Goal: Complete application form: Complete application form

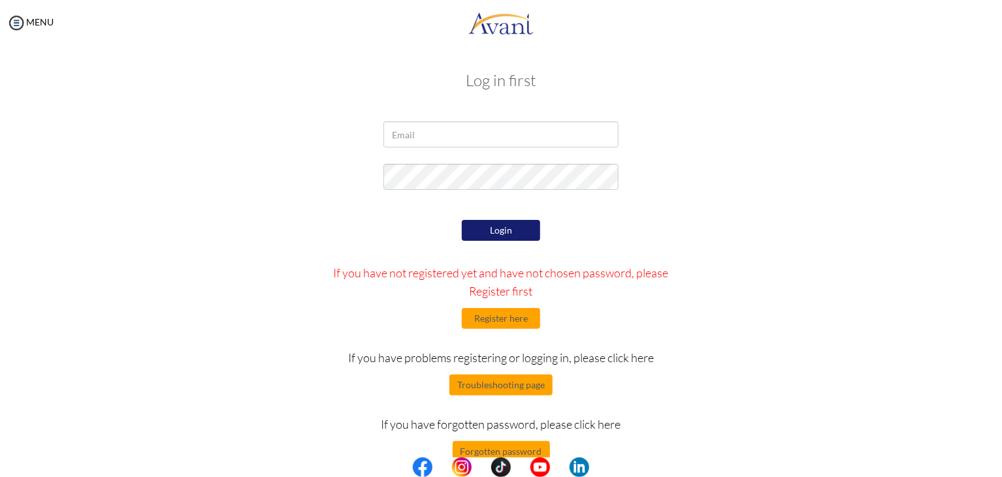
type input "mulex4507@gmail.com"
click at [509, 319] on button "Register here" at bounding box center [501, 318] width 78 height 21
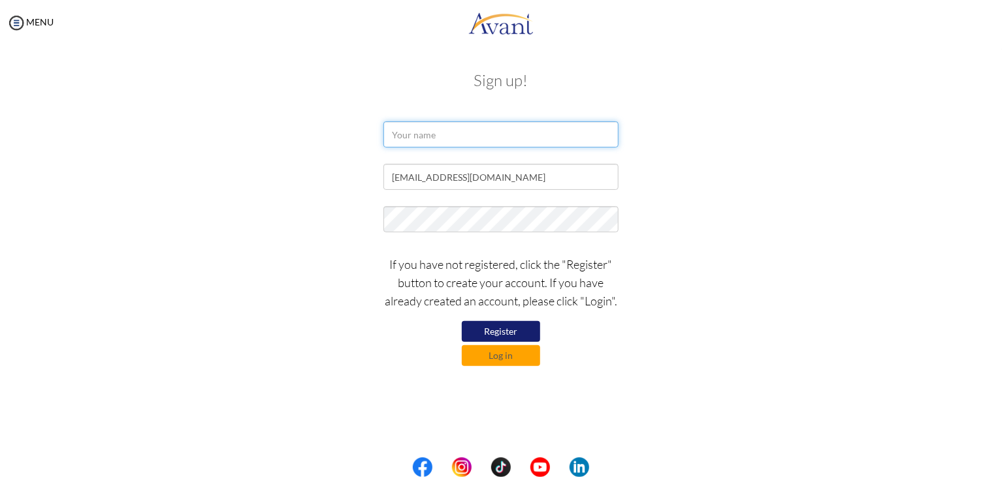
click at [428, 134] on input "text" at bounding box center [500, 134] width 235 height 26
type input "Muluwork Beyene"
click at [505, 356] on button "Log in" at bounding box center [501, 355] width 78 height 21
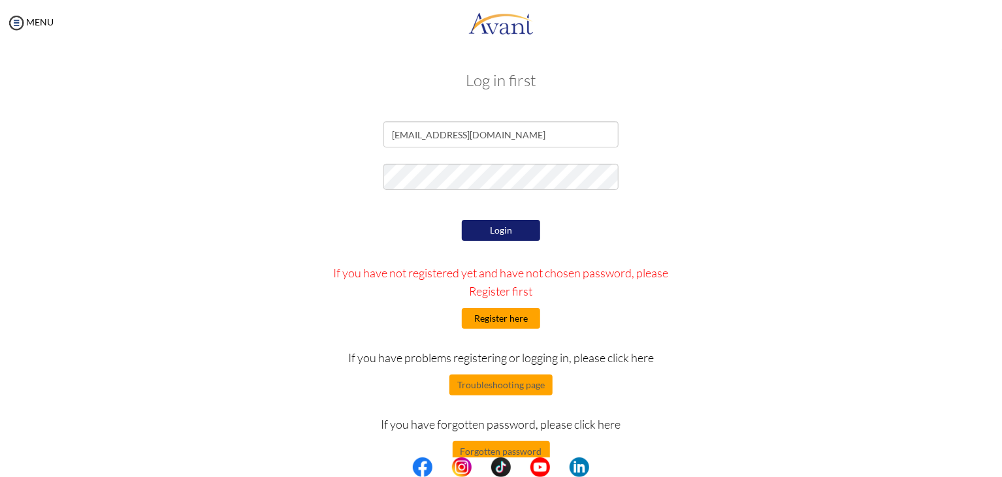
click at [519, 317] on button "Register here" at bounding box center [501, 318] width 78 height 21
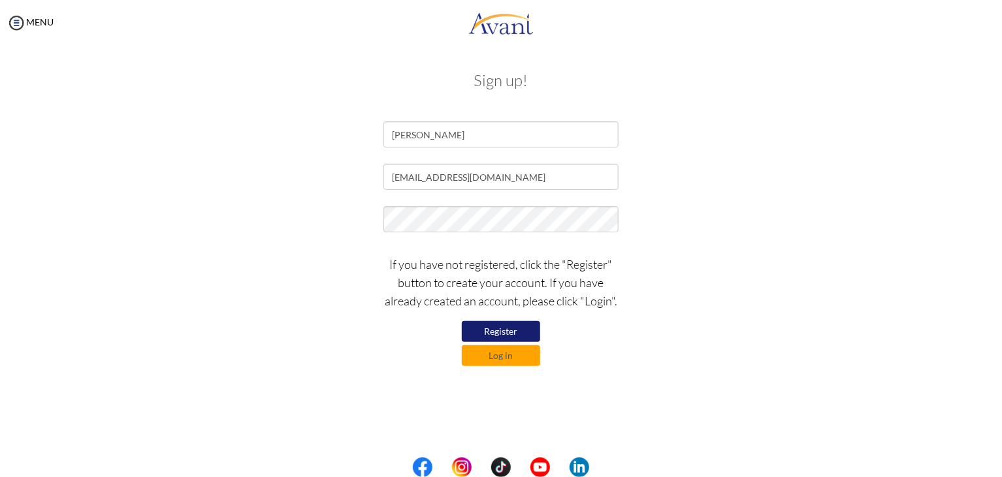
click at [508, 334] on button "Register" at bounding box center [501, 331] width 78 height 21
click at [446, 178] on input "mulex4507@gmail.com" at bounding box center [500, 177] width 235 height 26
click at [427, 172] on input "mulex4507@gmail.com" at bounding box center [500, 177] width 235 height 26
drag, startPoint x: 437, startPoint y: 177, endPoint x: 407, endPoint y: 185, distance: 31.2
click at [407, 185] on input "mulex4507@gmail.com" at bounding box center [500, 177] width 235 height 26
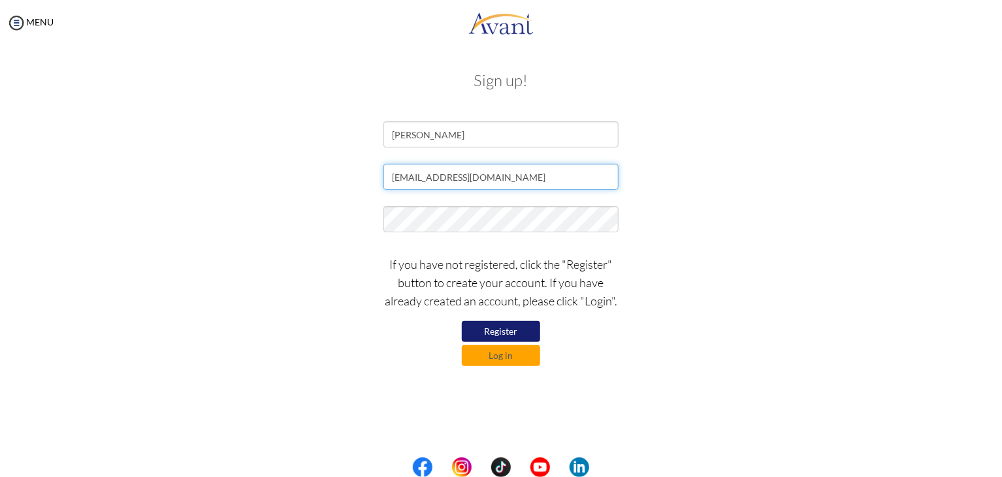
click at [482, 178] on input "muluwork4507@gmail.com" at bounding box center [500, 177] width 235 height 26
type input "muluwork4507@yahoo.com"
click at [507, 340] on button "Register" at bounding box center [501, 331] width 78 height 21
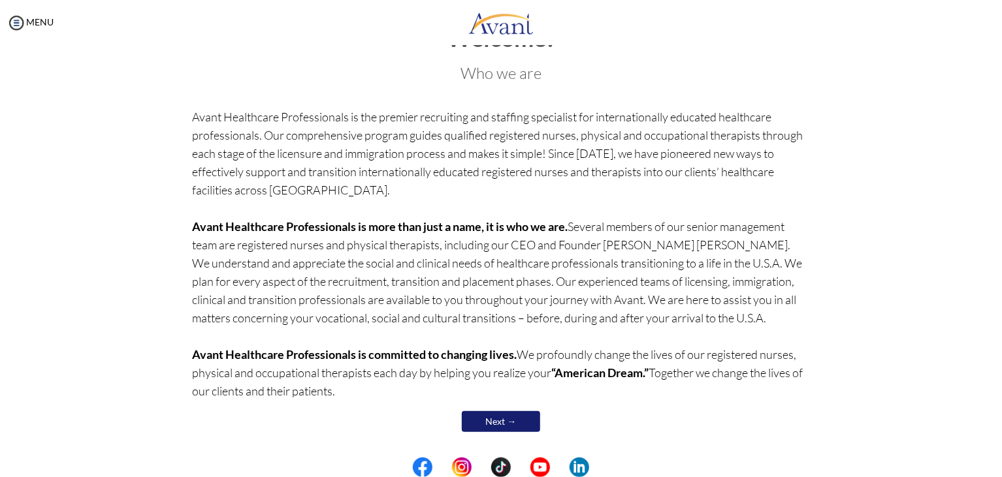
scroll to position [50, 0]
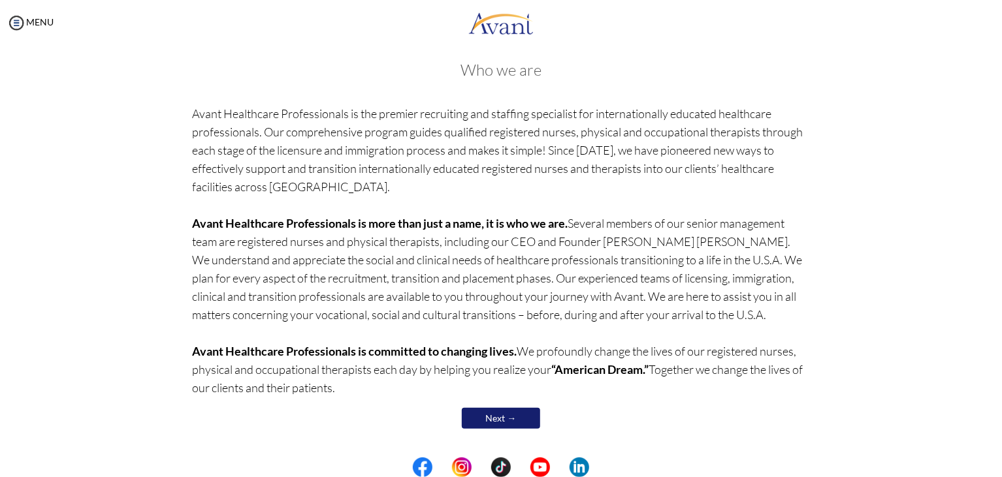
click at [489, 421] on link "Next →" at bounding box center [501, 418] width 78 height 21
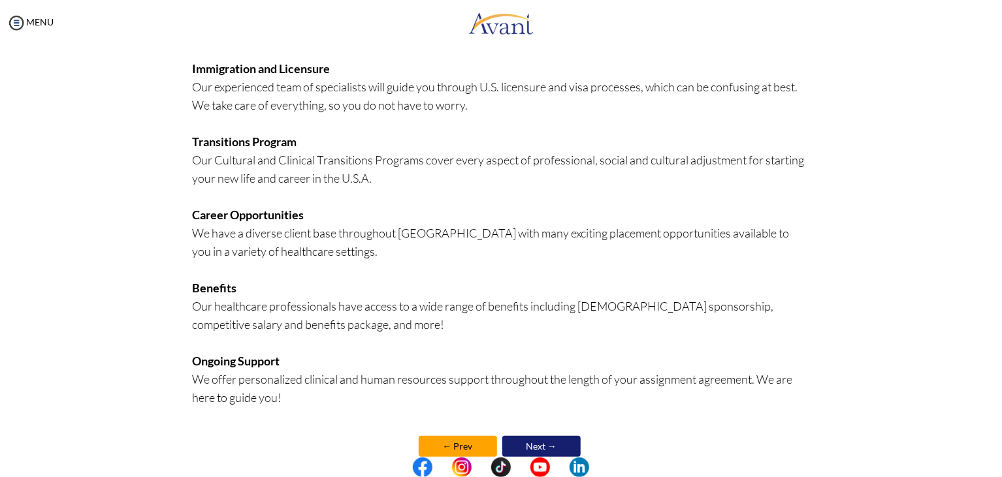
scroll to position [256, 0]
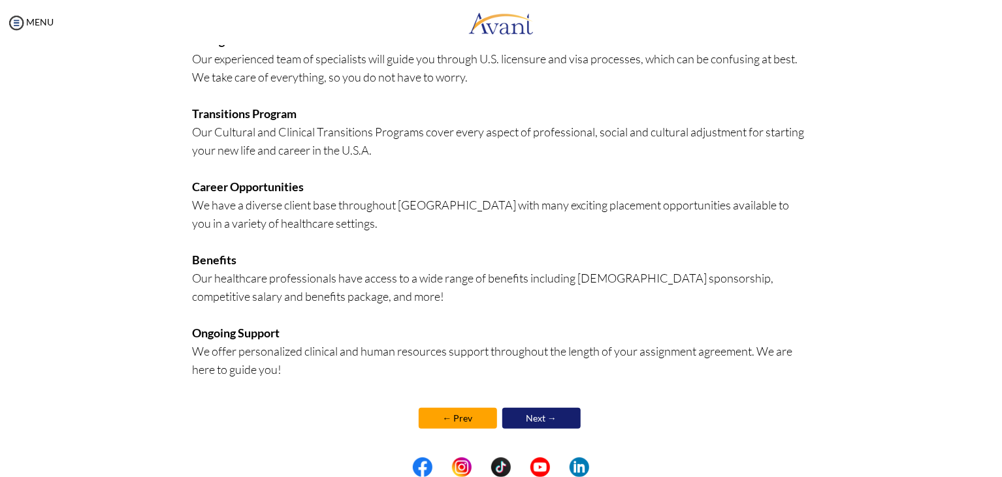
click at [527, 421] on link "Next →" at bounding box center [541, 418] width 78 height 21
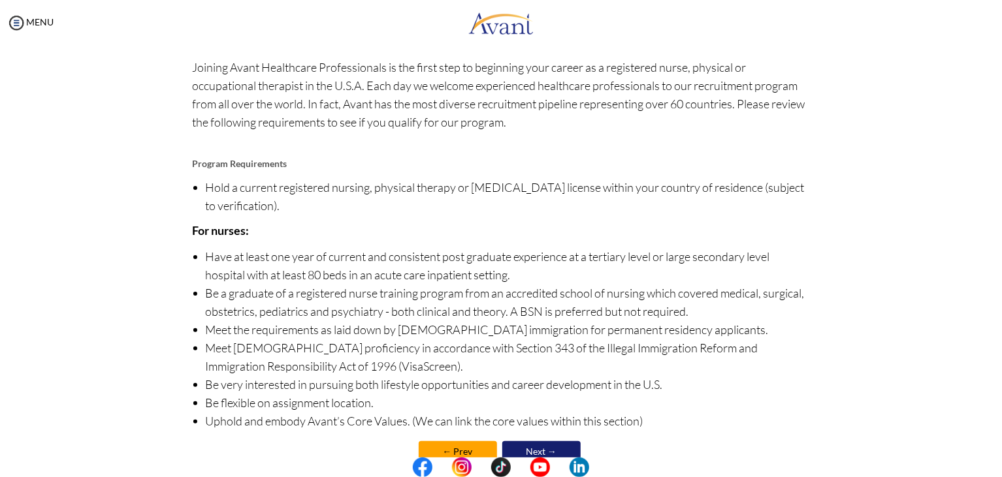
scroll to position [91, 0]
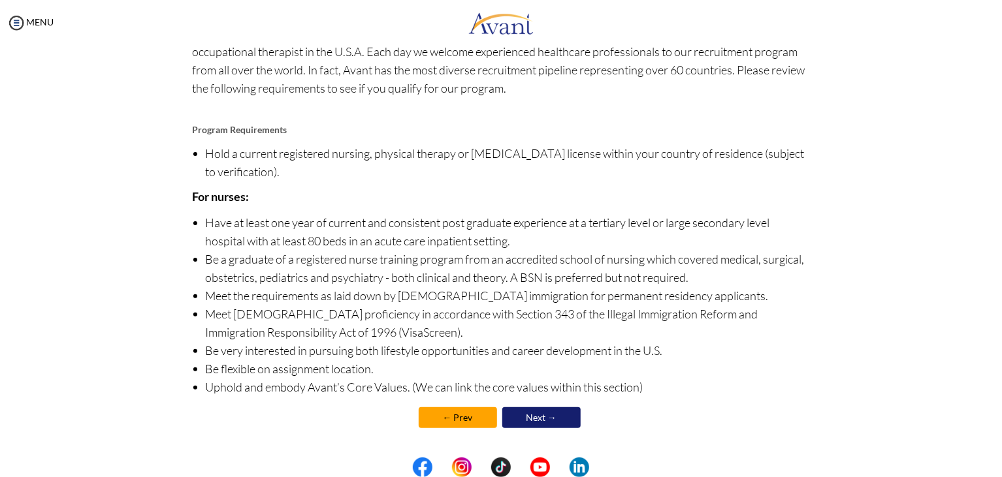
click at [535, 418] on link "Next →" at bounding box center [541, 418] width 78 height 21
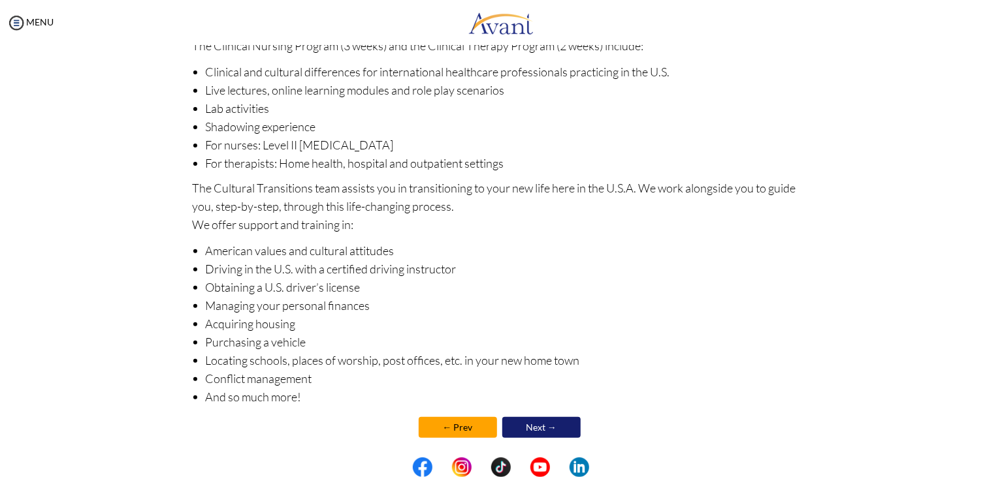
scroll to position [143, 0]
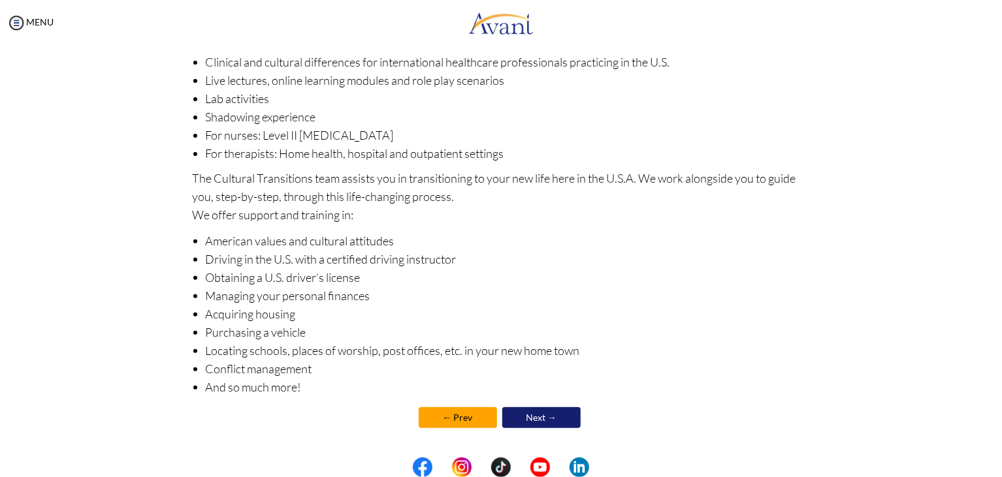
click at [543, 419] on link "Next →" at bounding box center [541, 418] width 78 height 21
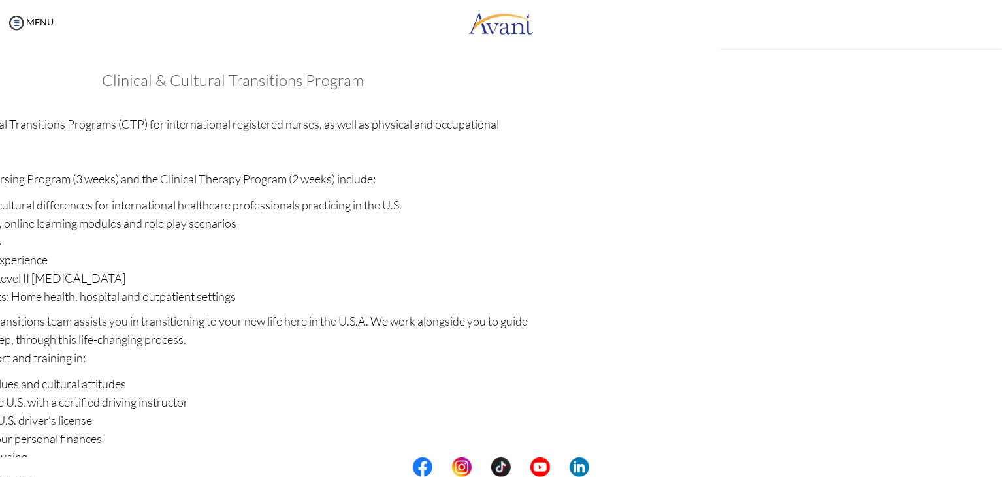
scroll to position [144, 0]
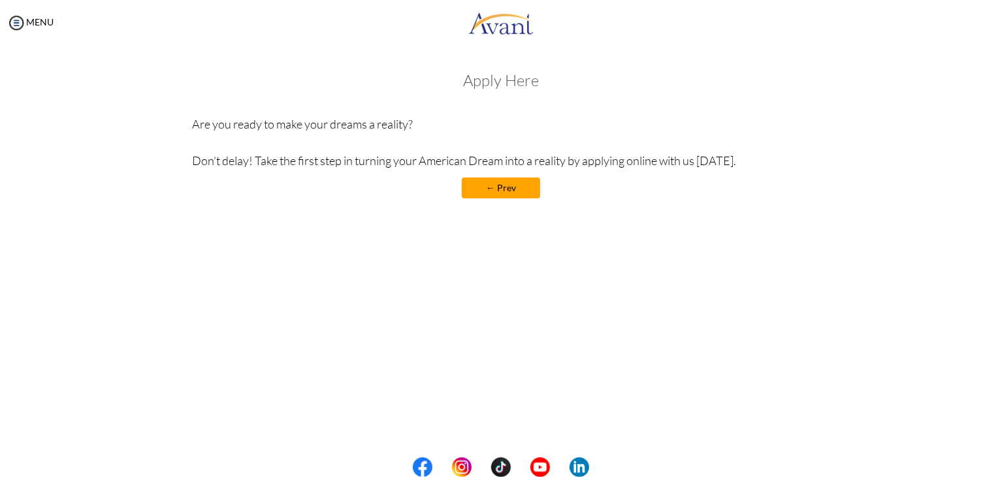
click at [513, 85] on h3 "Apply Here" at bounding box center [501, 80] width 617 height 17
click at [490, 84] on h3 "Apply Here" at bounding box center [501, 80] width 617 height 17
click at [537, 84] on h3 "Apply Here" at bounding box center [501, 80] width 617 height 17
click at [494, 186] on link "← Prev" at bounding box center [501, 188] width 78 height 21
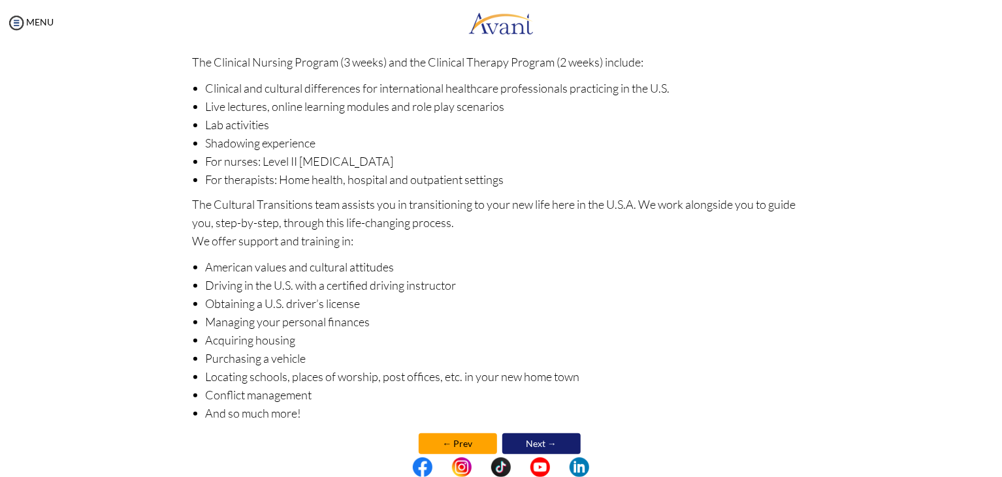
scroll to position [143, 0]
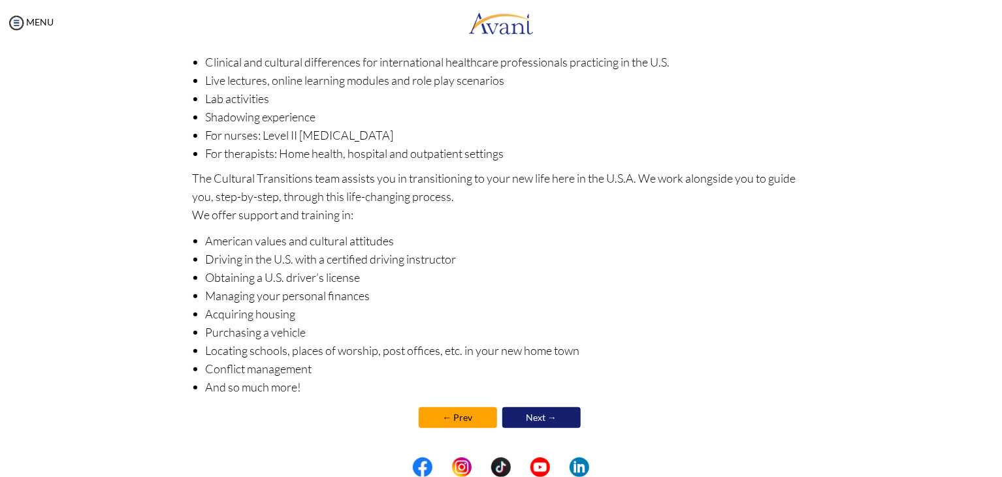
click at [535, 418] on link "Next →" at bounding box center [541, 418] width 78 height 21
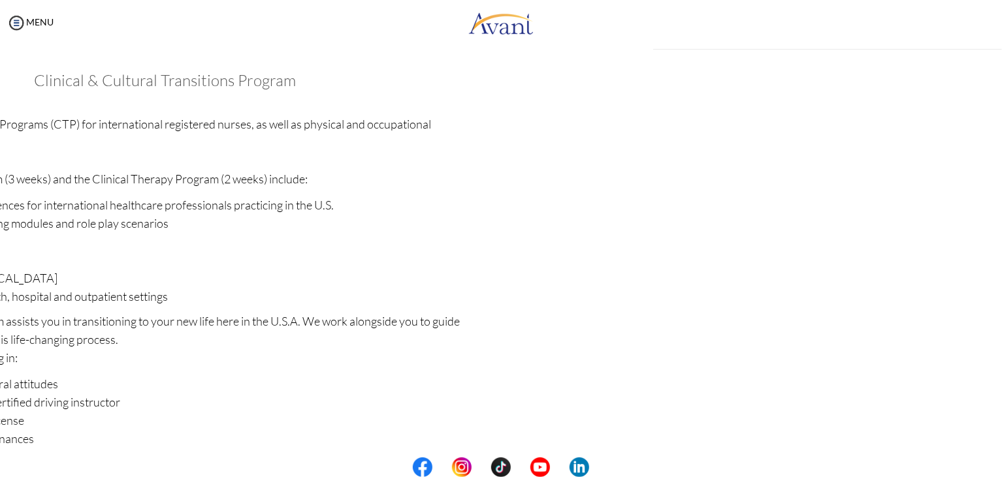
scroll to position [144, 0]
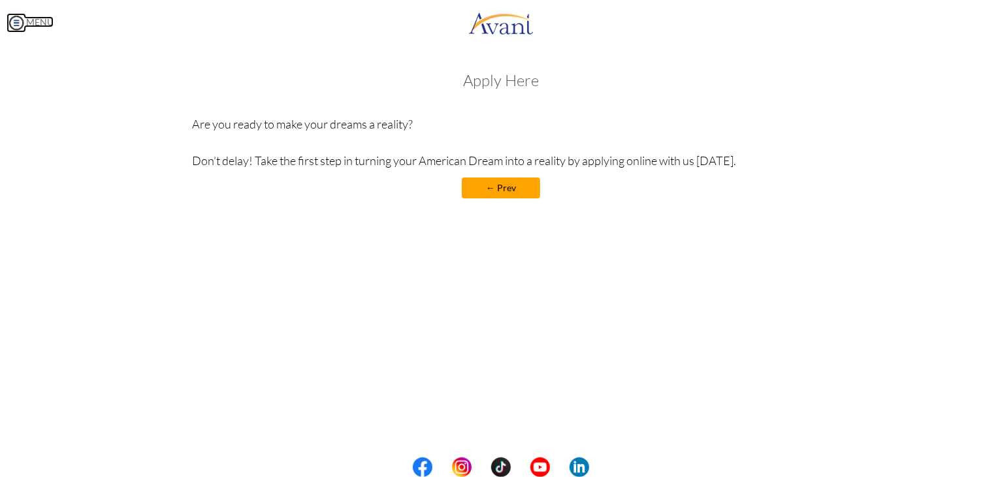
click at [14, 28] on img at bounding box center [17, 23] width 20 height 20
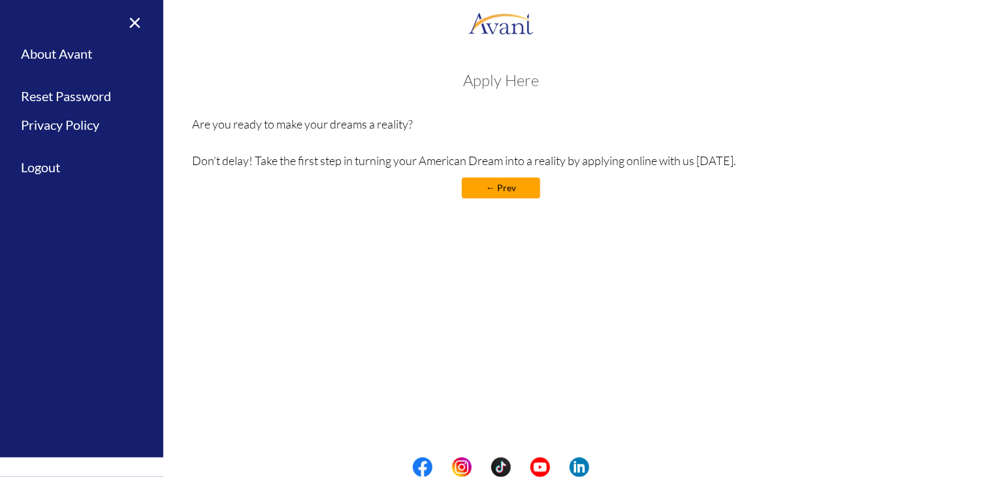
click at [333, 313] on div "My Status What is the next step? We would like you to watch the introductory vi…" at bounding box center [501, 284] width 1002 height 477
click at [517, 141] on p "Are you ready to make your dreams a reality? Don’t delay! Take the first step i…" at bounding box center [501, 142] width 617 height 55
click at [137, 26] on link "×" at bounding box center [127, 22] width 40 height 44
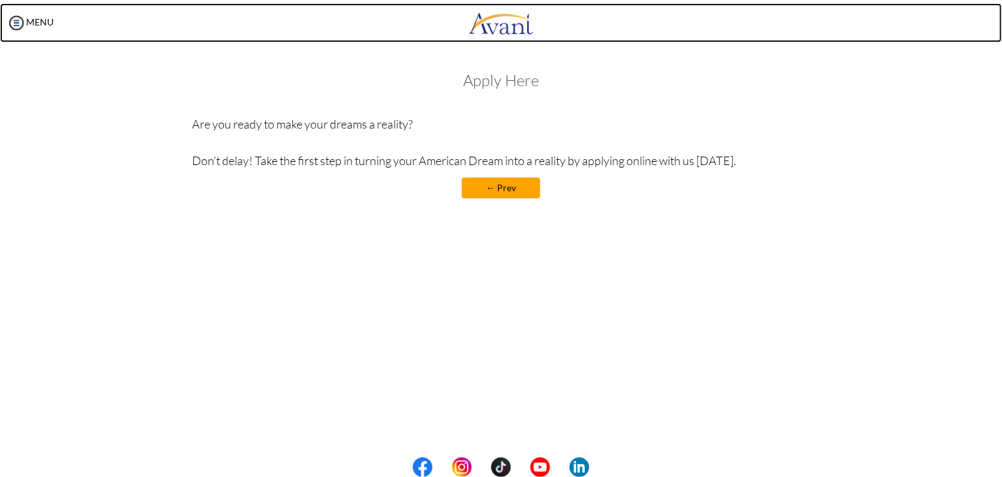
click at [511, 25] on img at bounding box center [500, 22] width 65 height 39
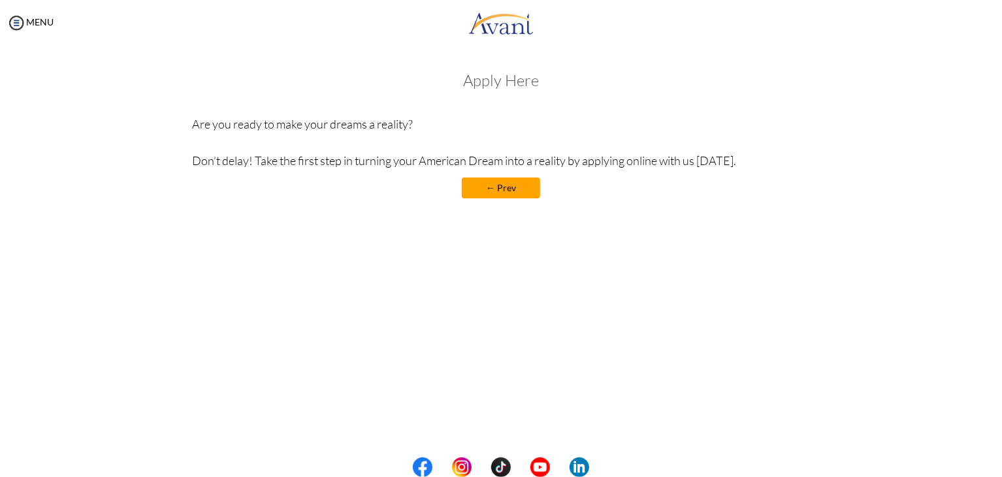
click at [493, 83] on h3 "Apply Here" at bounding box center [501, 80] width 617 height 17
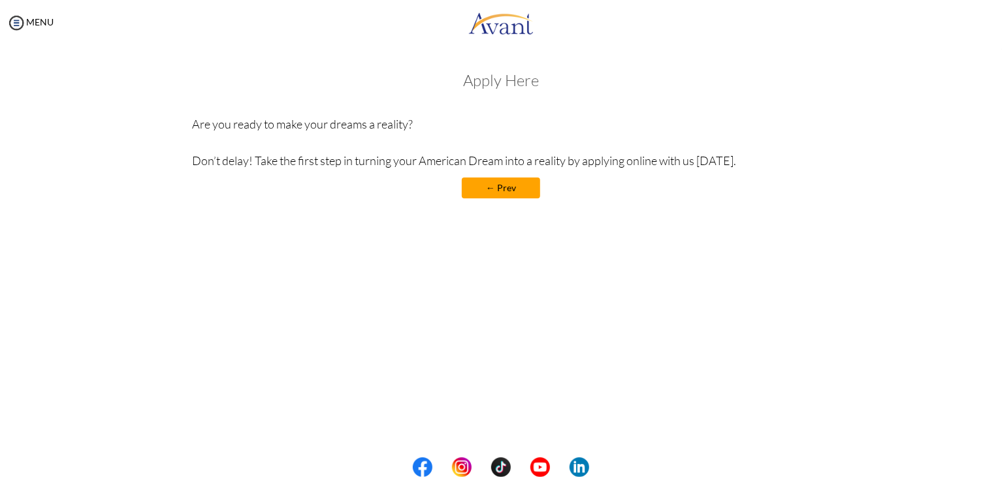
click at [524, 88] on h3 "Apply Here" at bounding box center [501, 80] width 617 height 17
click at [526, 263] on div "Welcome! Who we are Avant Healthcare Professionals is the premier recruiting an…" at bounding box center [501, 168] width 976 height 218
click at [511, 192] on link "← Prev" at bounding box center [501, 188] width 78 height 21
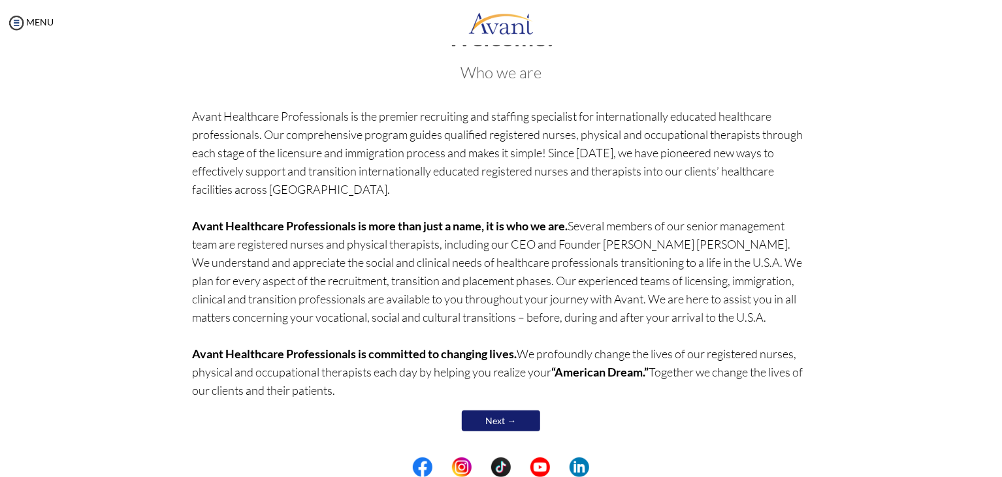
scroll to position [50, 0]
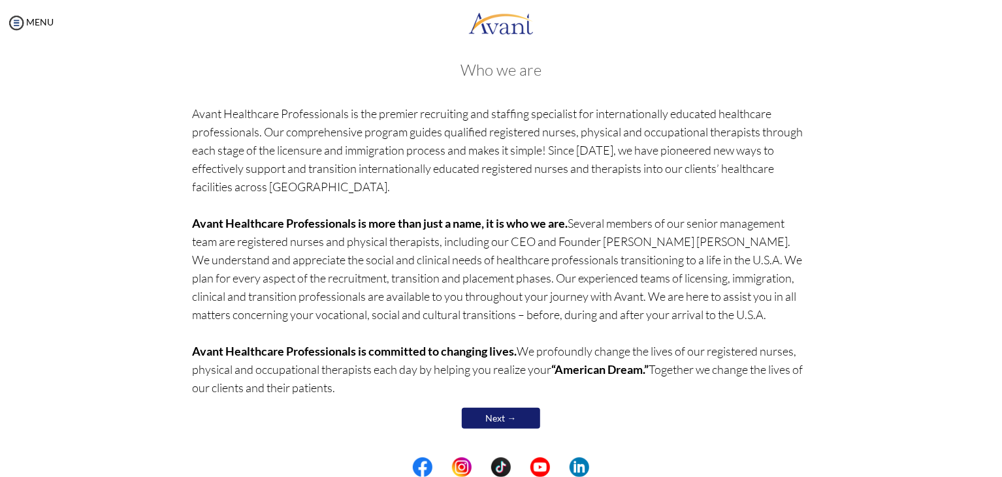
click at [229, 76] on h3 "Who we are" at bounding box center [501, 69] width 617 height 17
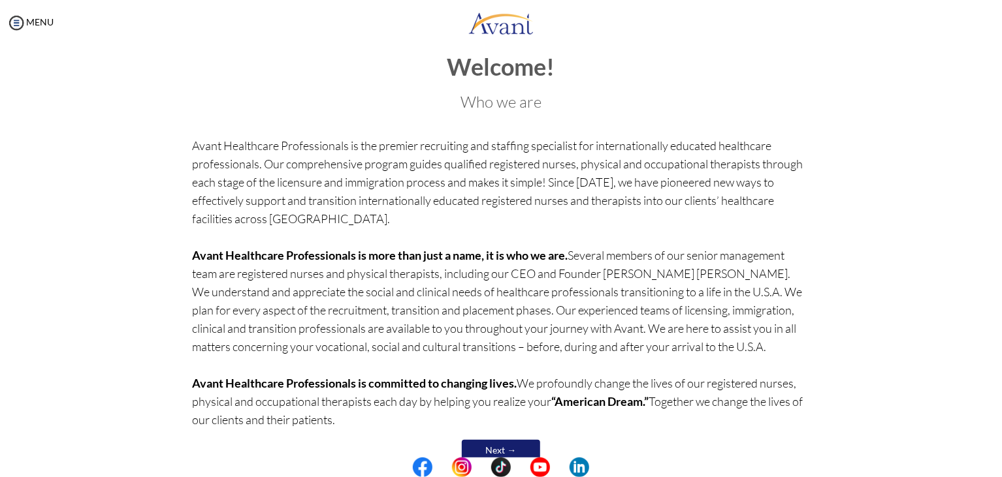
scroll to position [50, 0]
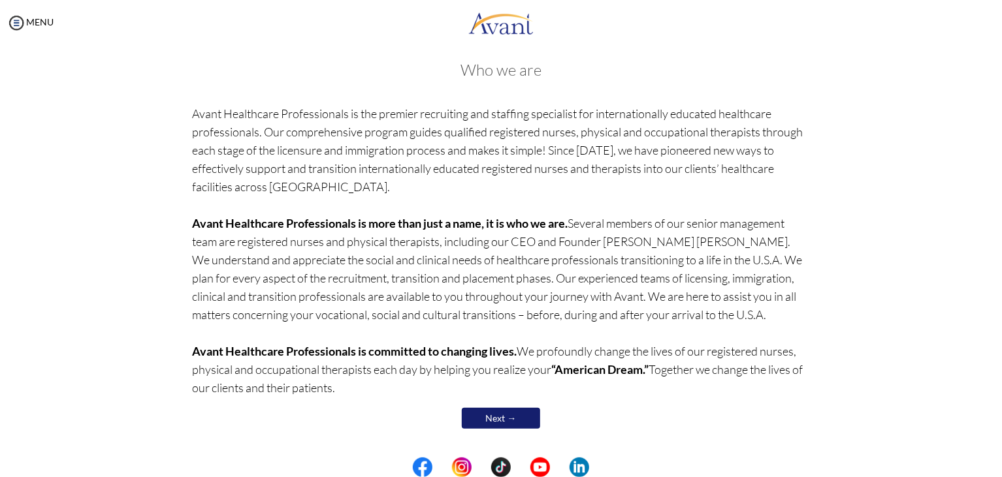
click at [509, 415] on link "Next →" at bounding box center [501, 418] width 78 height 21
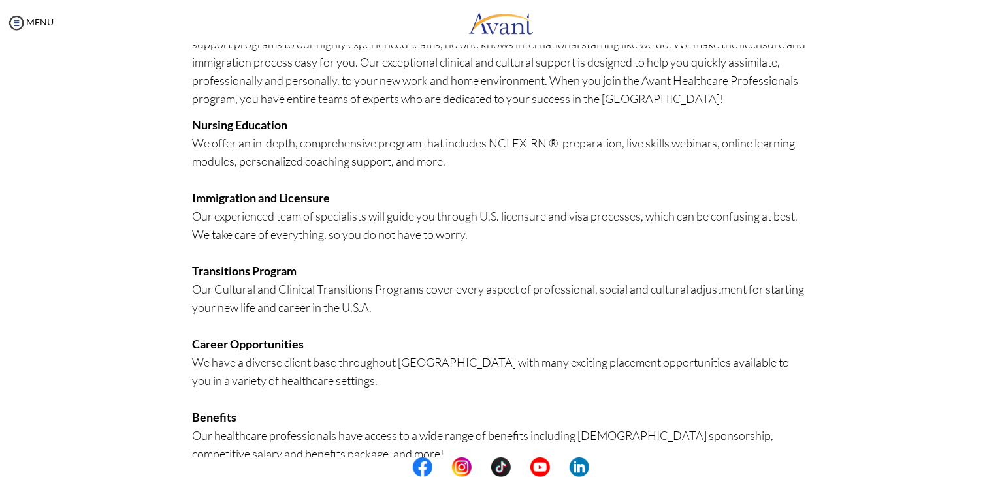
scroll to position [256, 0]
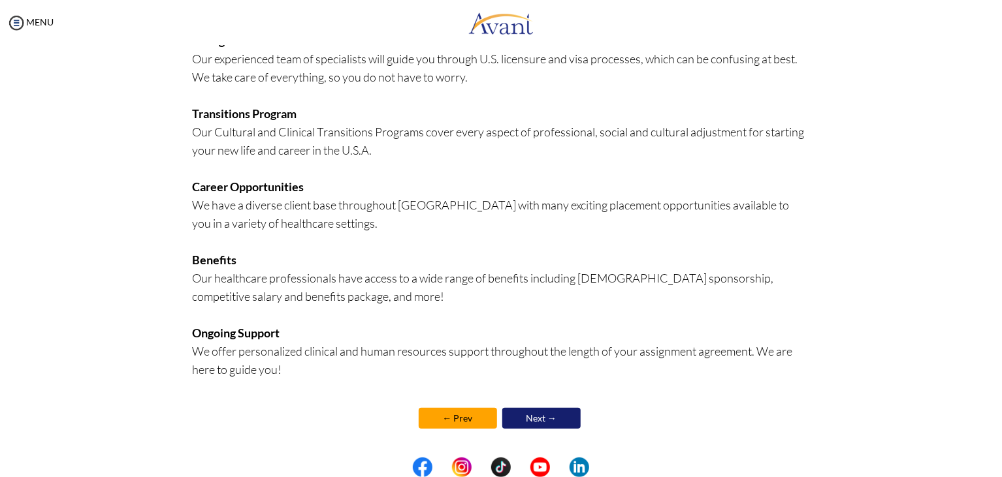
click at [554, 415] on link "Next →" at bounding box center [541, 418] width 78 height 21
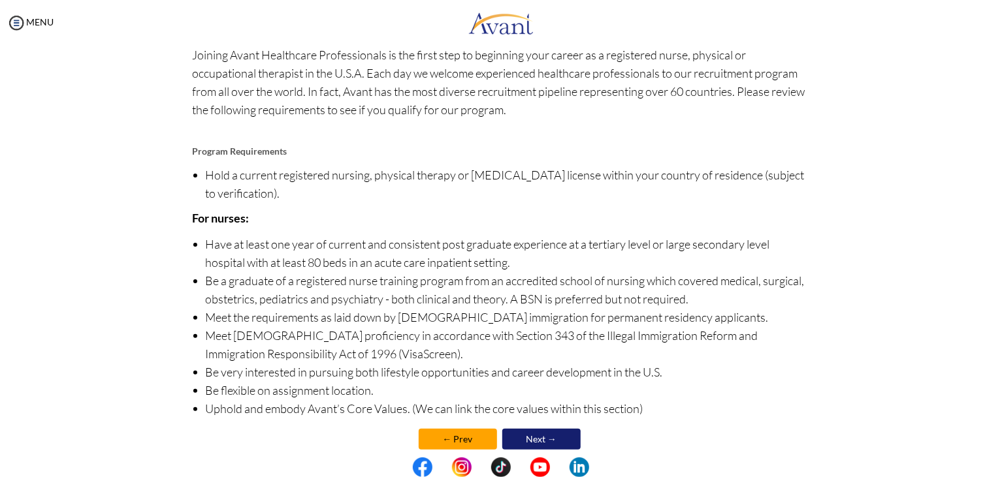
scroll to position [91, 0]
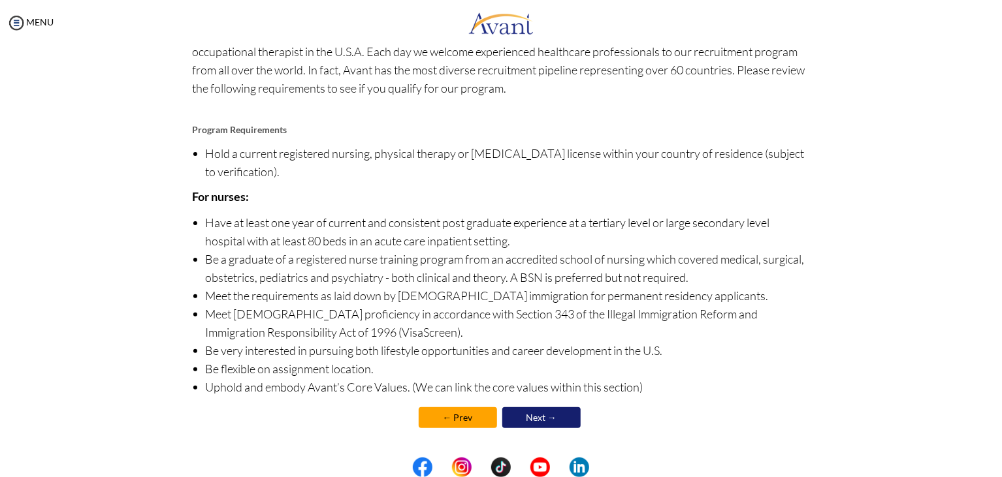
click at [522, 421] on link "Next →" at bounding box center [541, 418] width 78 height 21
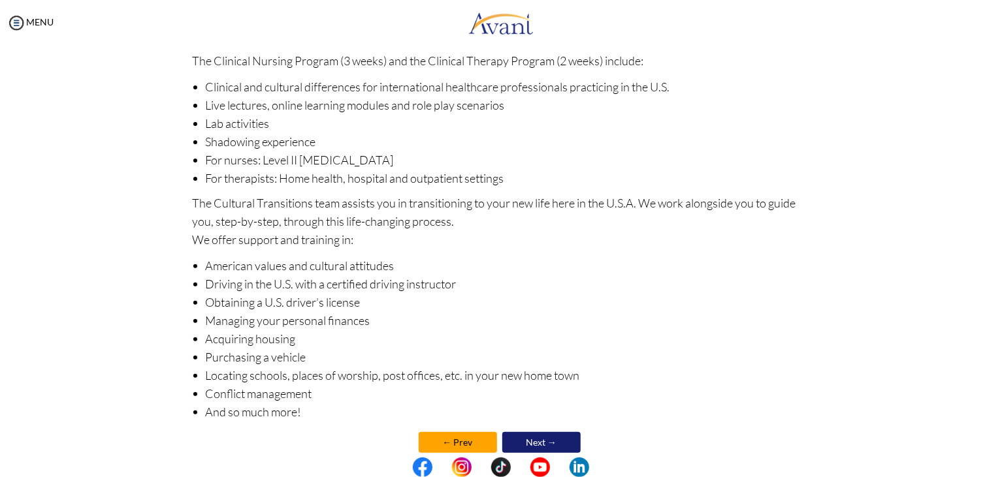
scroll to position [143, 0]
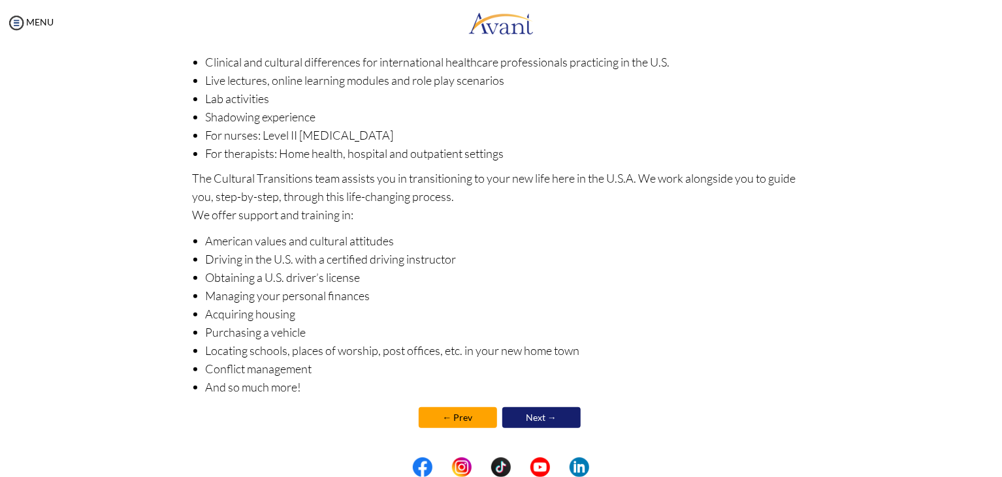
click at [553, 418] on link "Next →" at bounding box center [541, 418] width 78 height 21
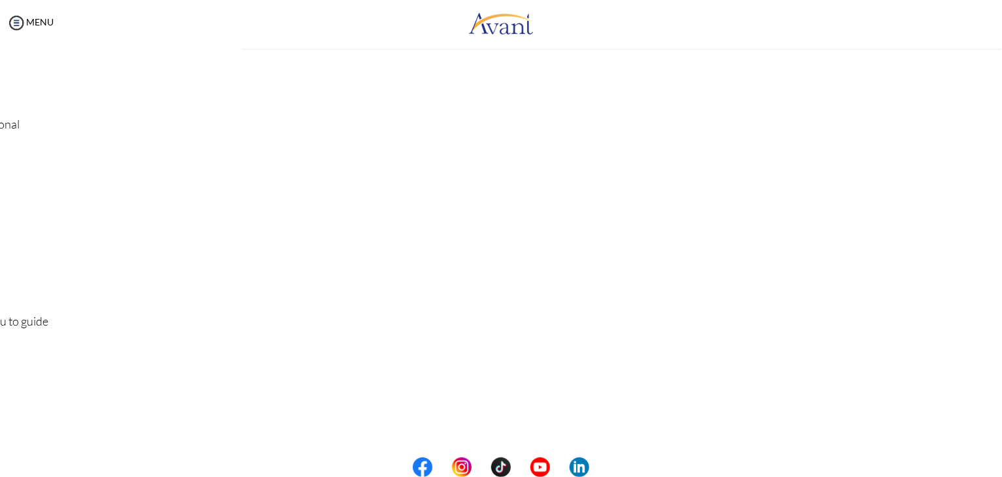
scroll to position [0, 0]
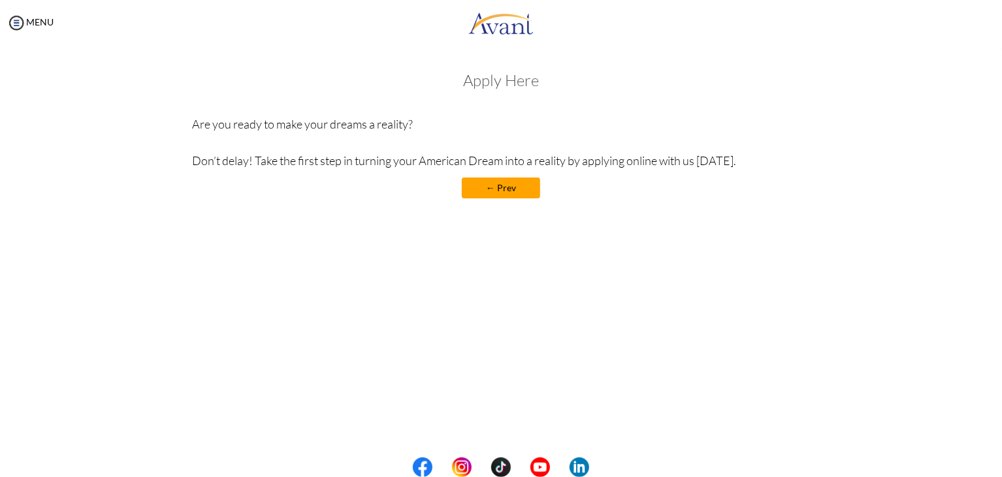
click at [483, 84] on h3 "Apply Here" at bounding box center [501, 80] width 617 height 17
click at [52, 20] on link "MENU" at bounding box center [30, 21] width 47 height 11
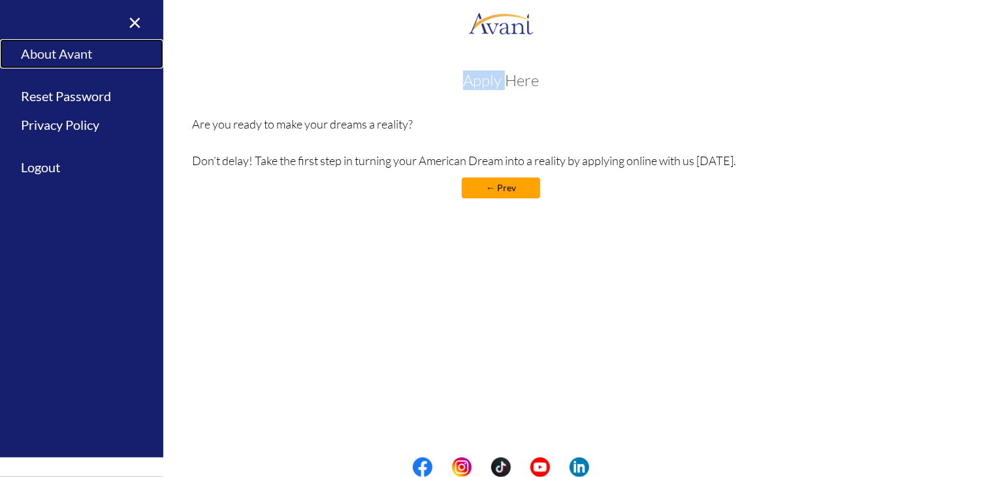
click at [72, 55] on link "About Avant" at bounding box center [81, 53] width 163 height 29
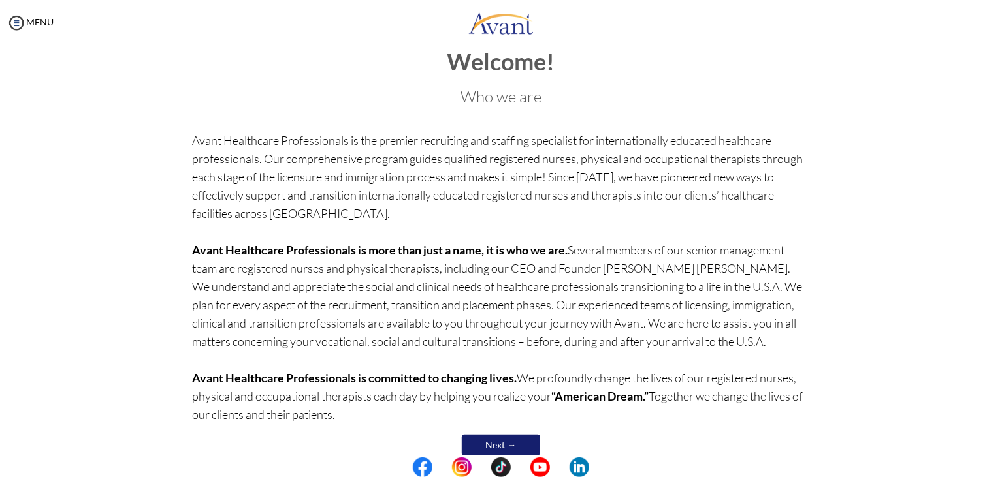
scroll to position [50, 0]
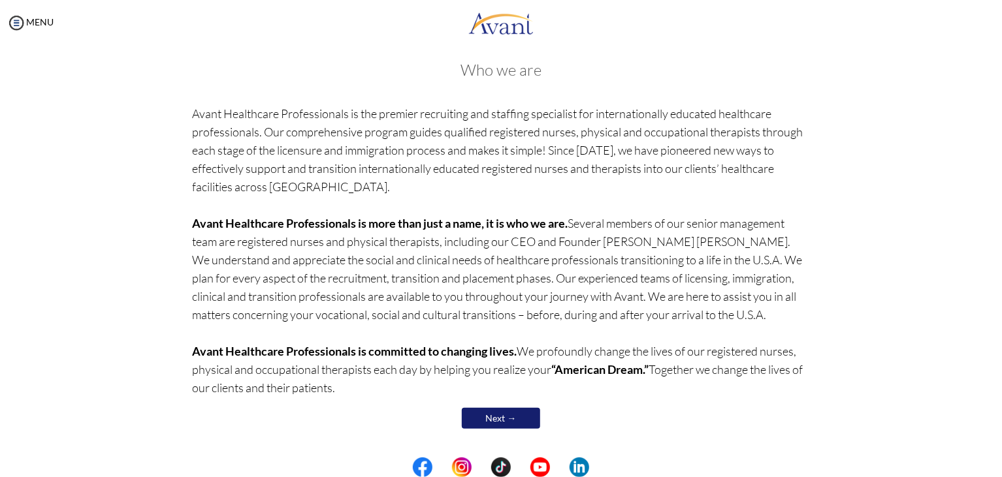
click at [515, 420] on link "Next →" at bounding box center [501, 418] width 78 height 21
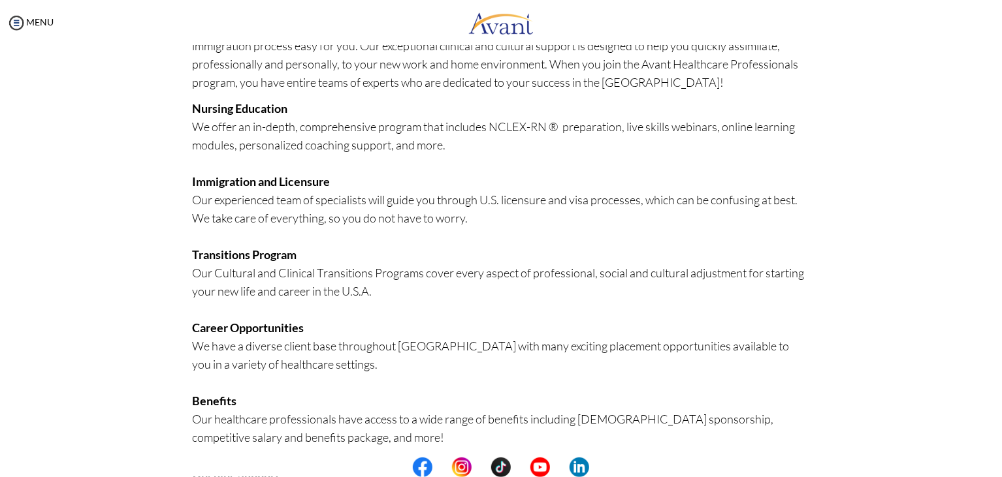
scroll to position [189, 0]
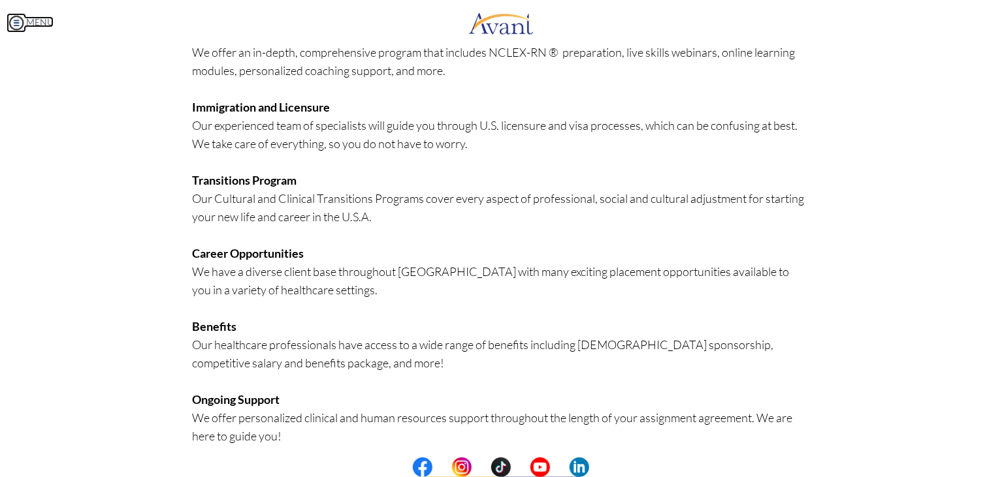
click at [25, 23] on img at bounding box center [17, 23] width 20 height 20
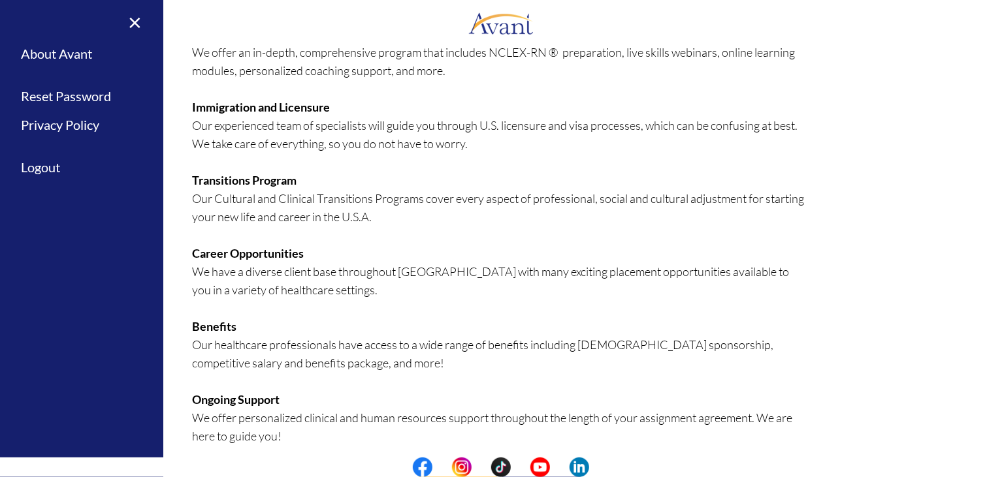
click at [234, 174] on b "Transitions Program" at bounding box center [245, 180] width 104 height 14
click at [193, 210] on p "Nursing Education We offer an in-depth, comprehensive program that includes NCL…" at bounding box center [501, 244] width 617 height 439
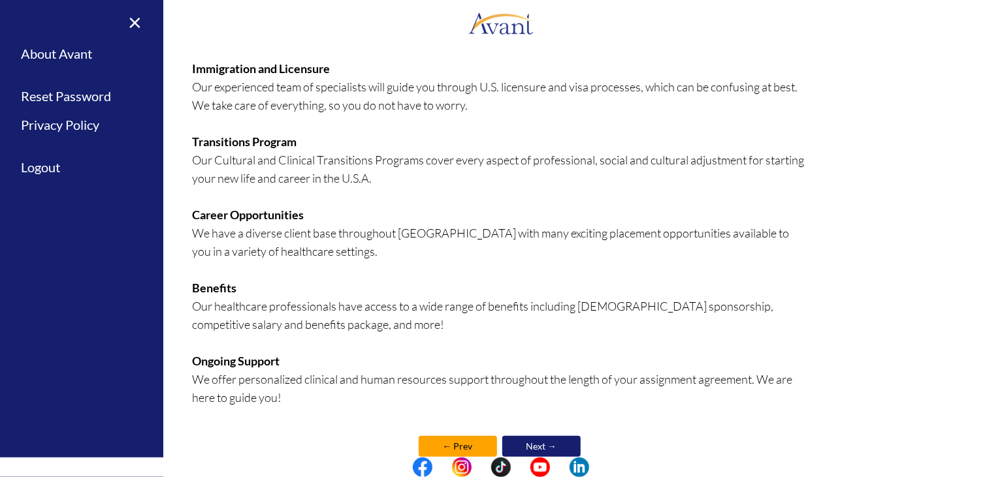
scroll to position [256, 0]
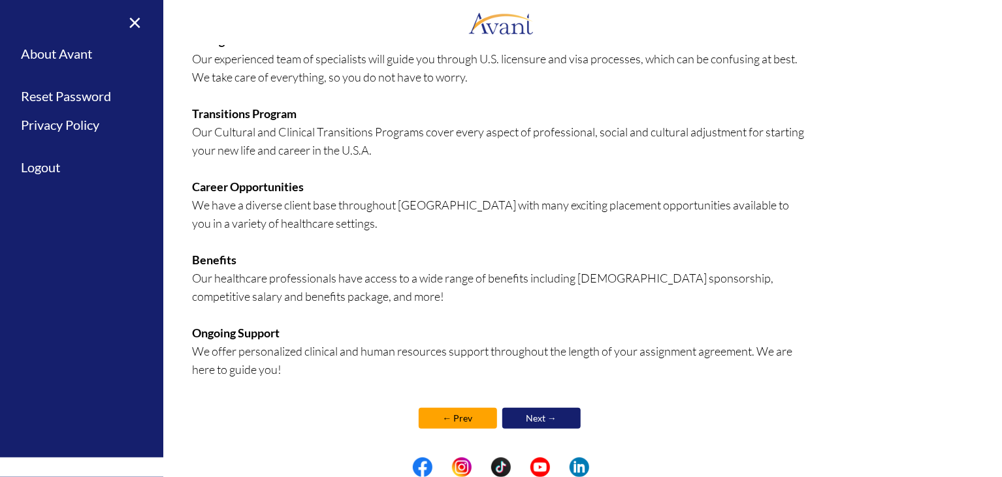
click at [539, 409] on link "Next →" at bounding box center [541, 418] width 78 height 21
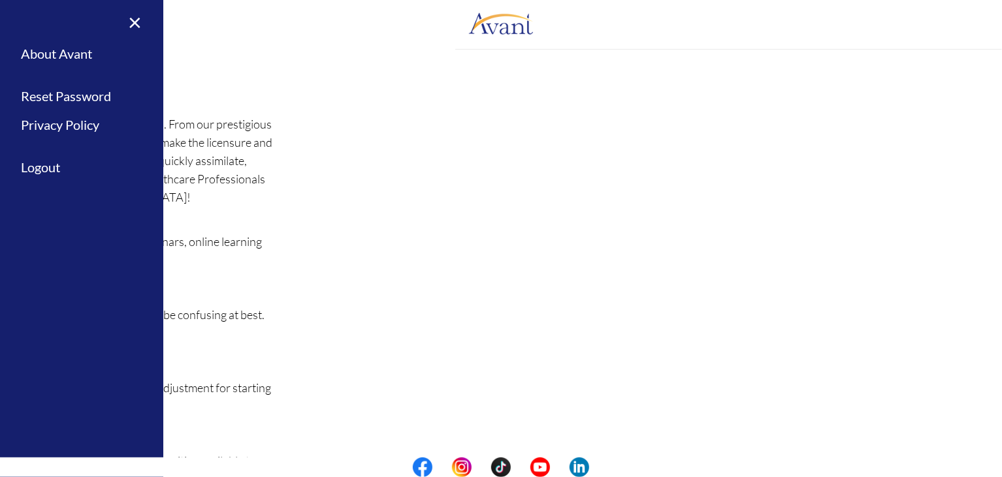
scroll to position [258, 0]
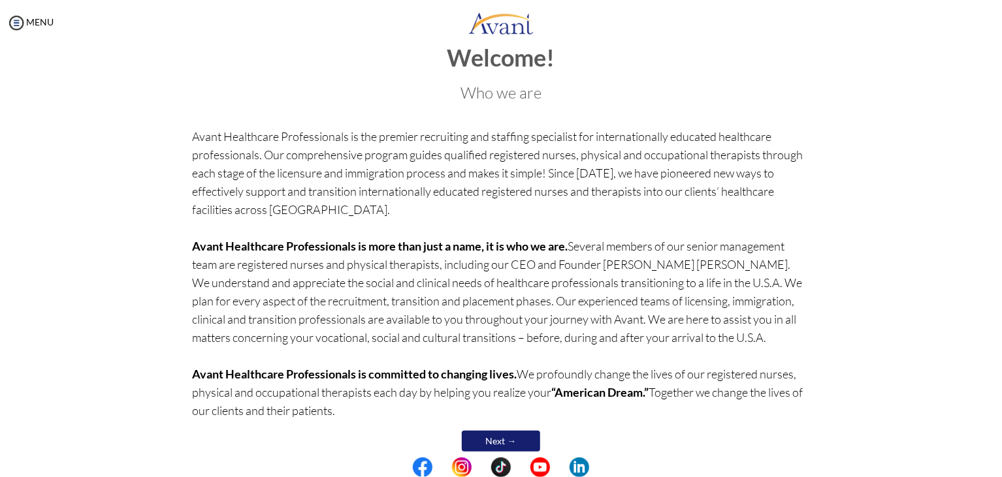
scroll to position [50, 0]
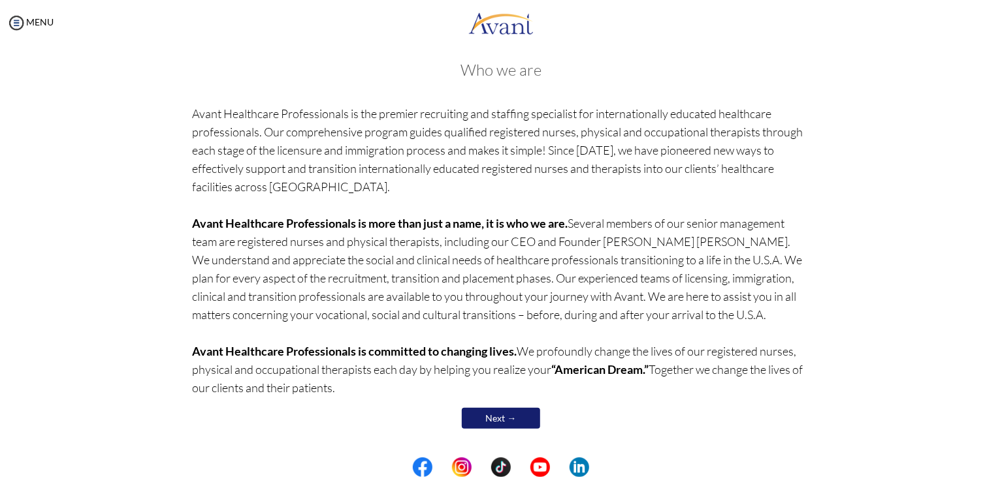
click at [480, 412] on link "Next →" at bounding box center [501, 418] width 78 height 21
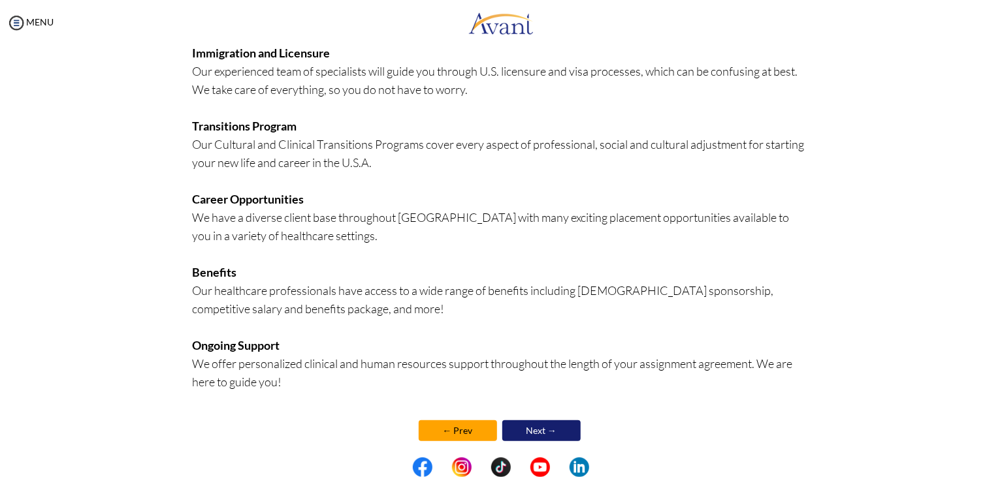
scroll to position [256, 0]
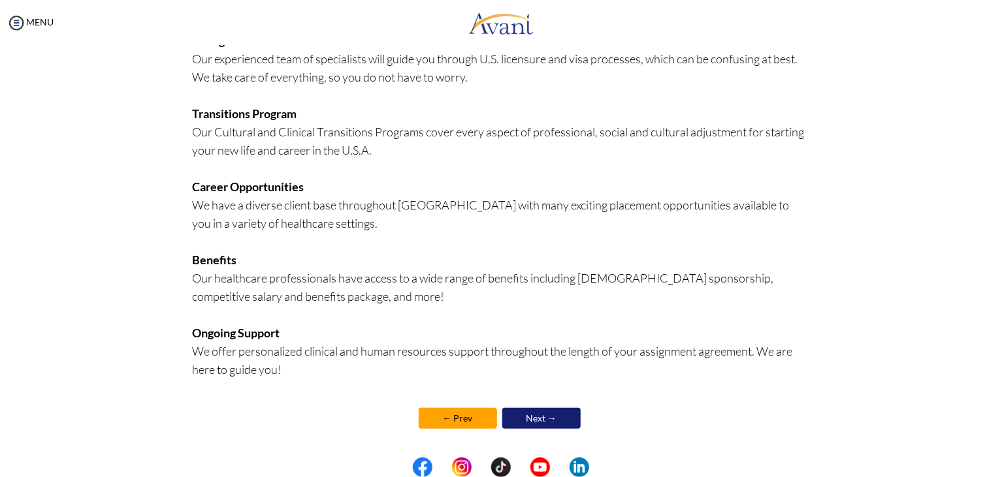
click at [541, 415] on link "Next →" at bounding box center [541, 418] width 78 height 21
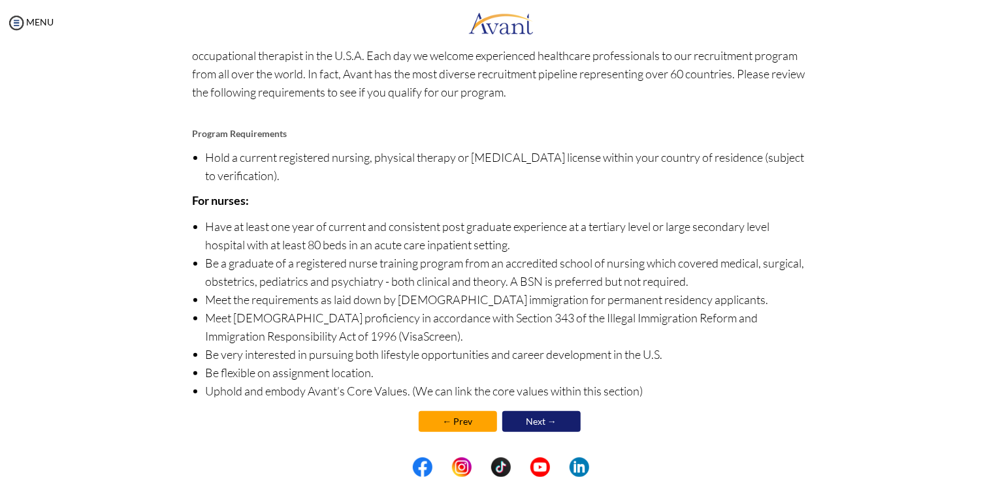
scroll to position [91, 0]
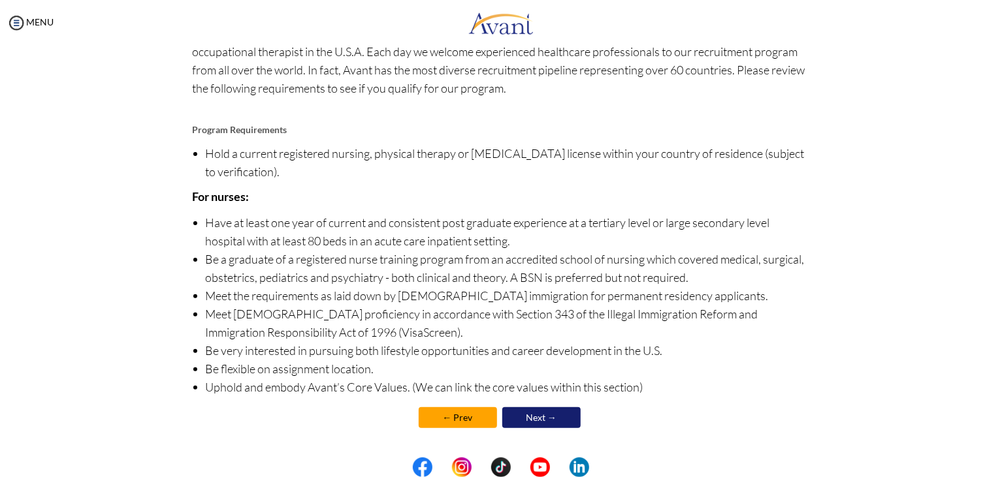
click at [551, 415] on link "Next →" at bounding box center [541, 418] width 78 height 21
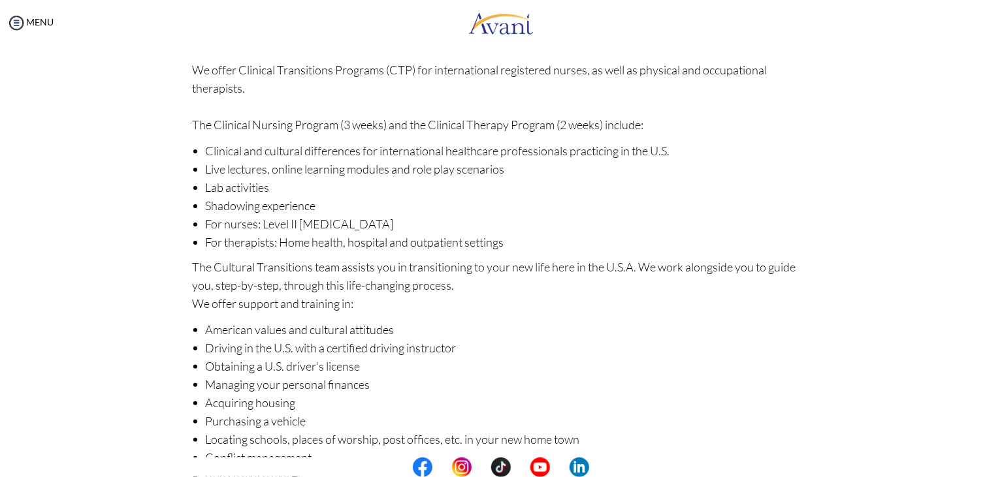
scroll to position [143, 0]
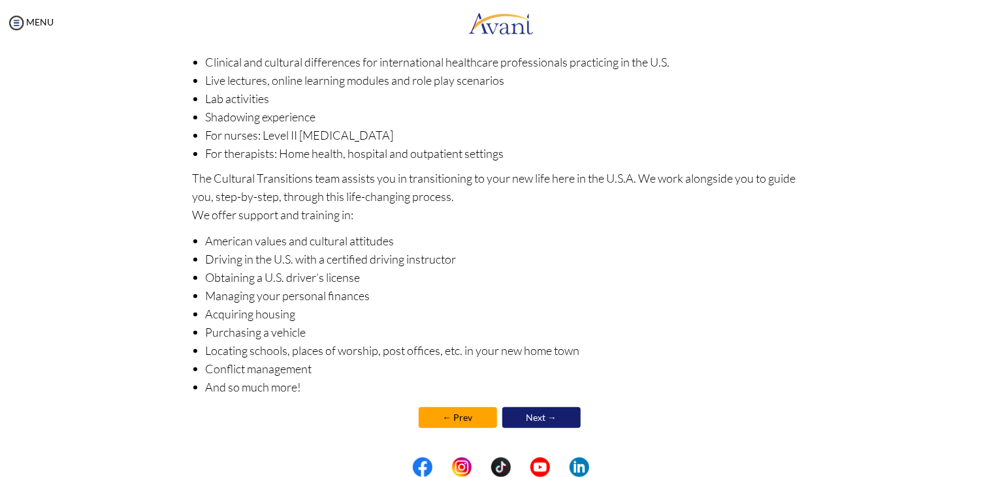
click at [517, 415] on link "Next →" at bounding box center [541, 418] width 78 height 21
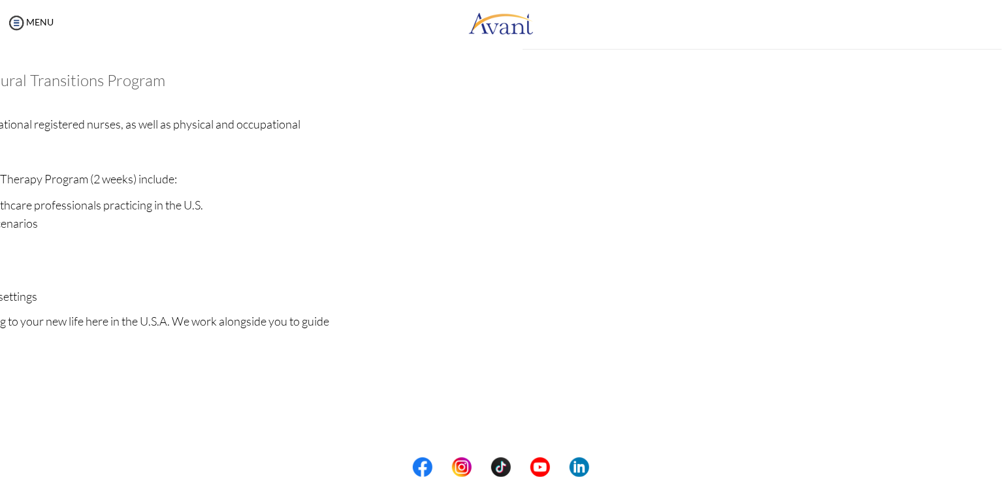
scroll to position [144, 0]
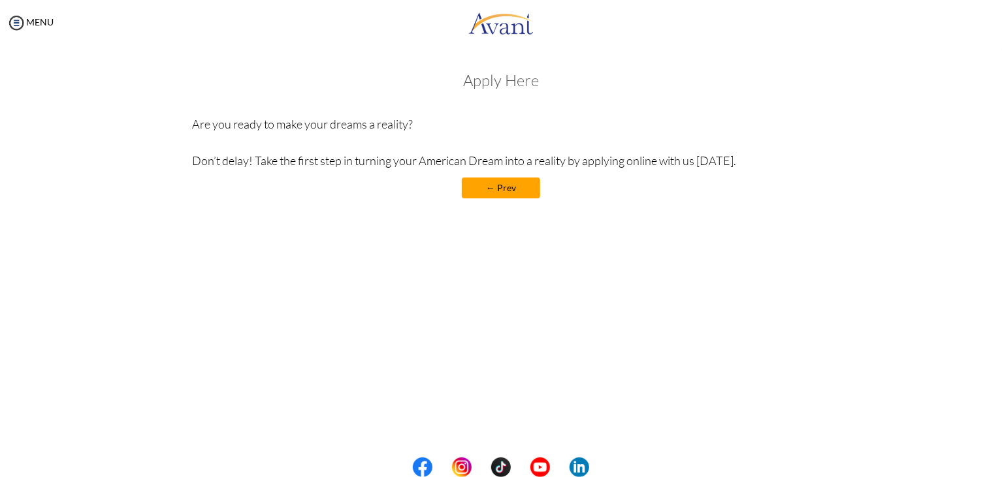
click at [520, 186] on link "← Prev" at bounding box center [501, 188] width 78 height 21
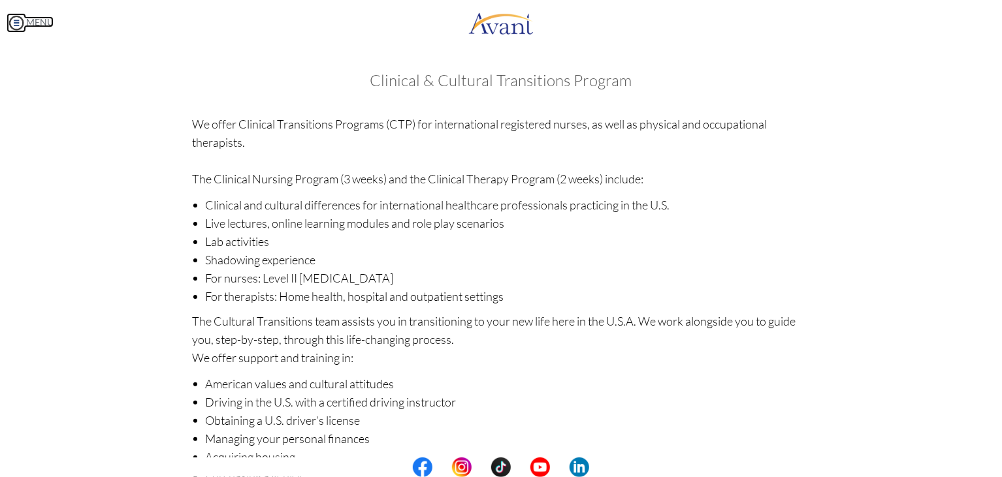
click at [26, 25] on link "MENU" at bounding box center [30, 21] width 47 height 11
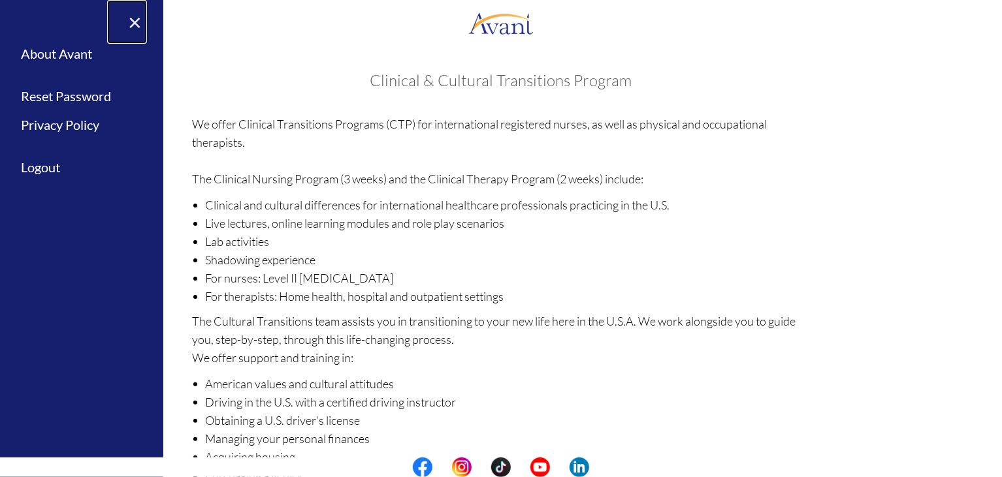
click at [131, 22] on link "×" at bounding box center [127, 22] width 40 height 44
